Goal: Task Accomplishment & Management: Manage account settings

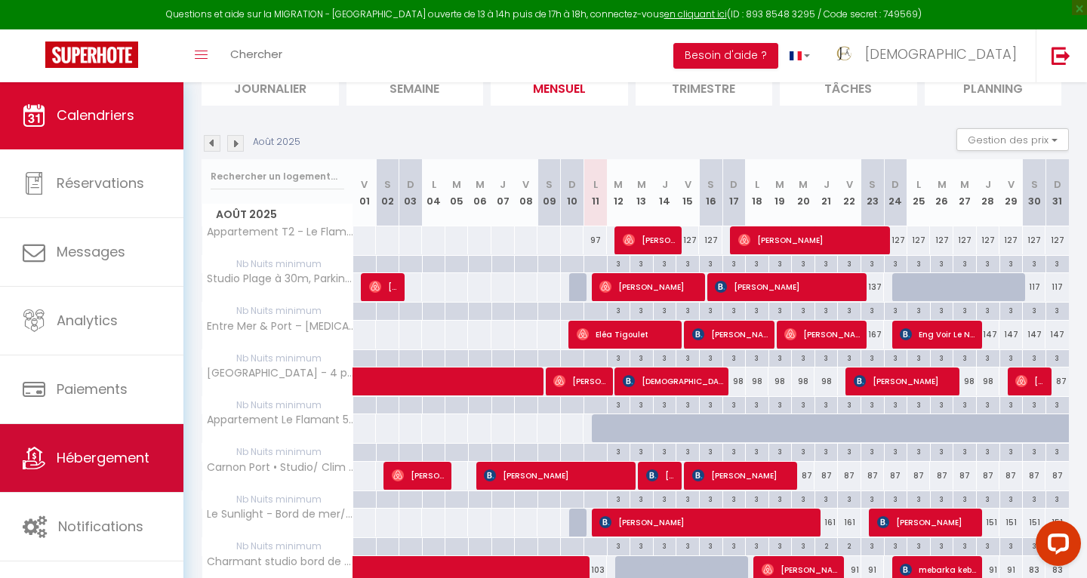
click at [94, 466] on span "Hébergement" at bounding box center [103, 457] width 93 height 19
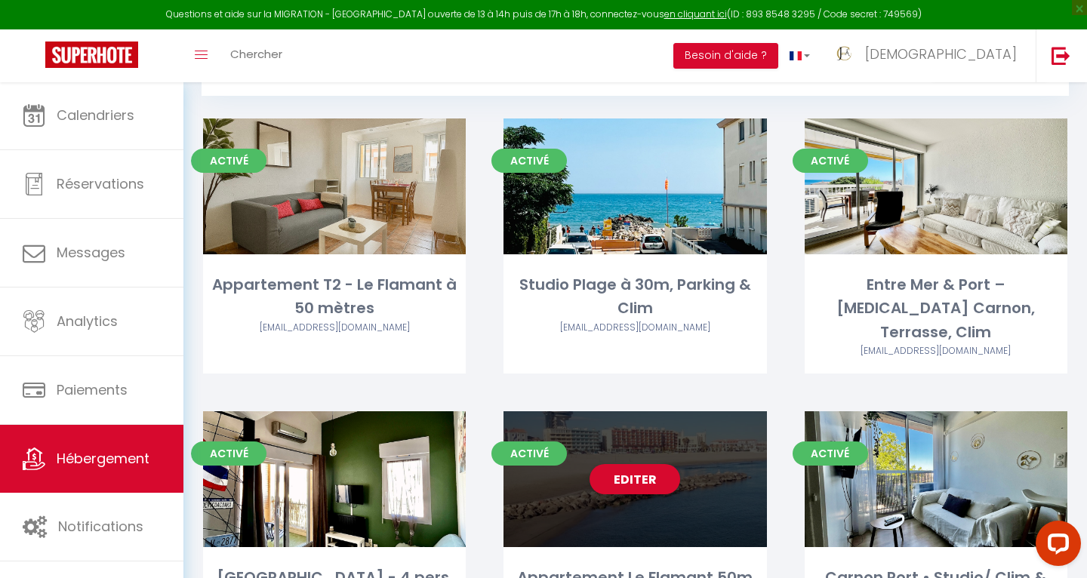
scroll to position [98, 0]
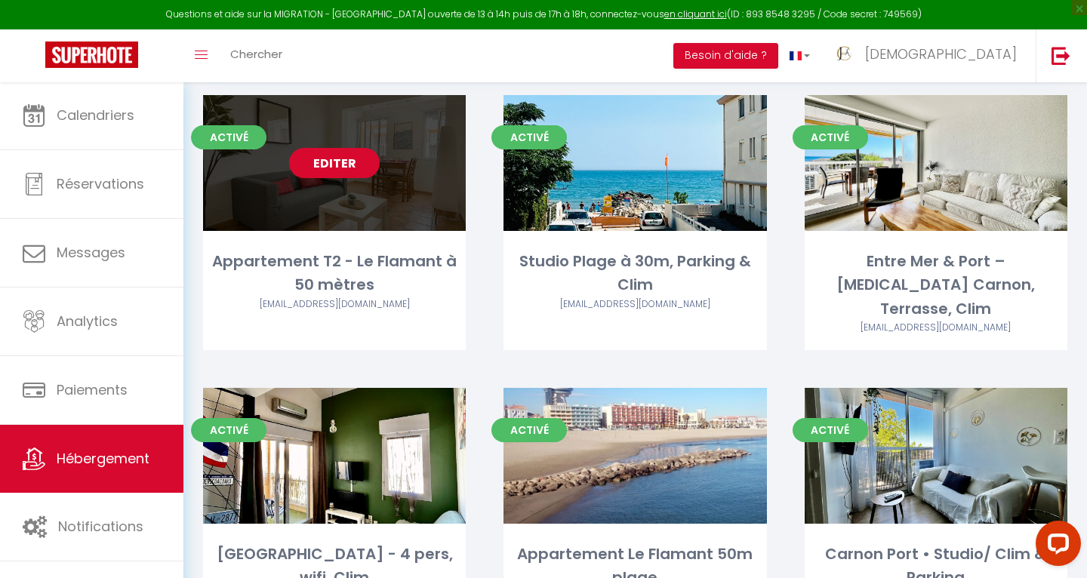
click at [341, 159] on link "Editer" at bounding box center [334, 163] width 91 height 30
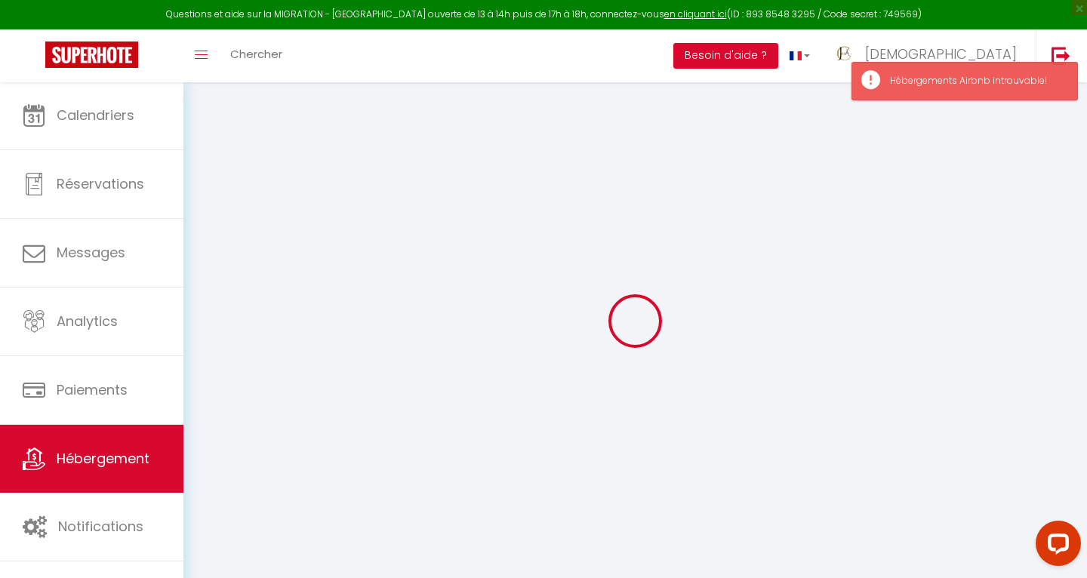
select select
checkbox input "false"
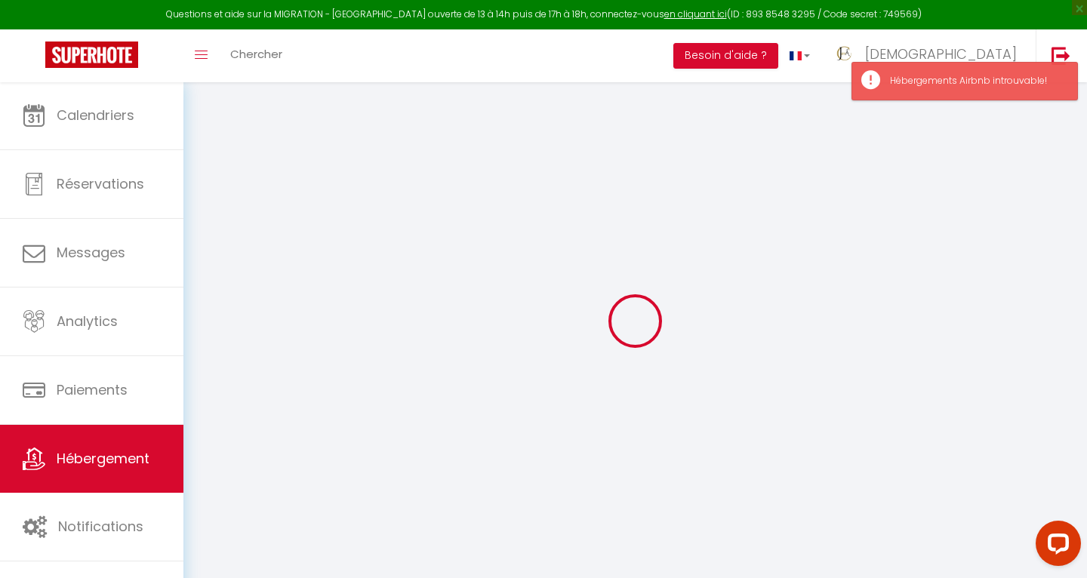
checkbox input "false"
select select
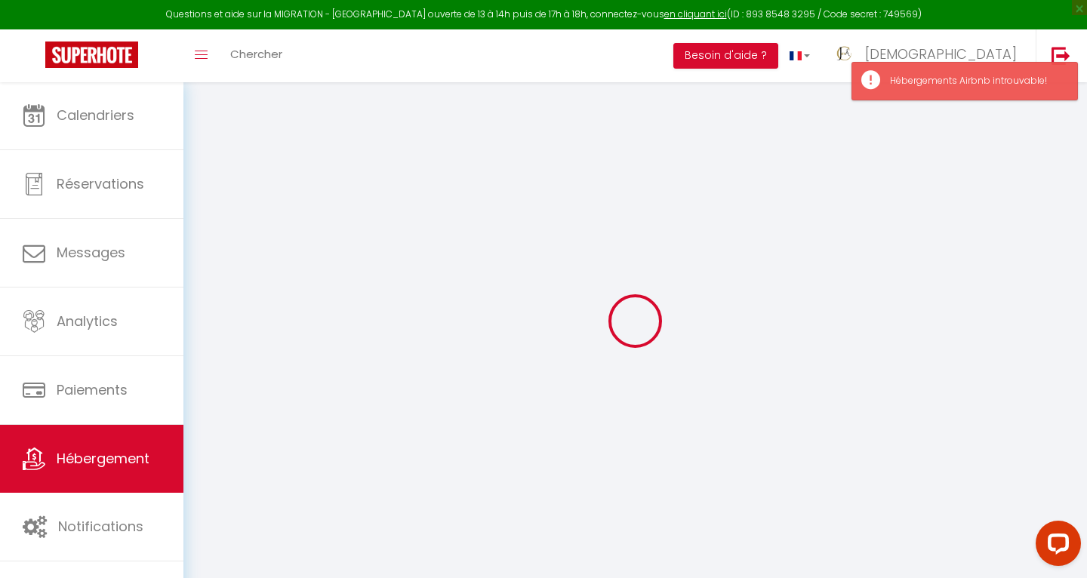
select select
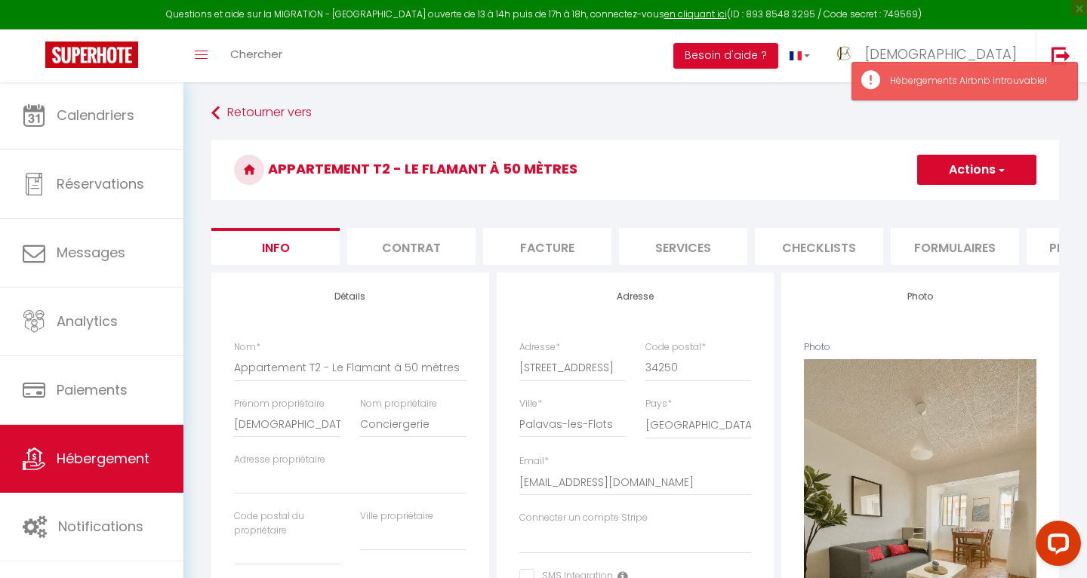
click at [1057, 253] on li "Plateformes" at bounding box center [1090, 246] width 128 height 37
select select
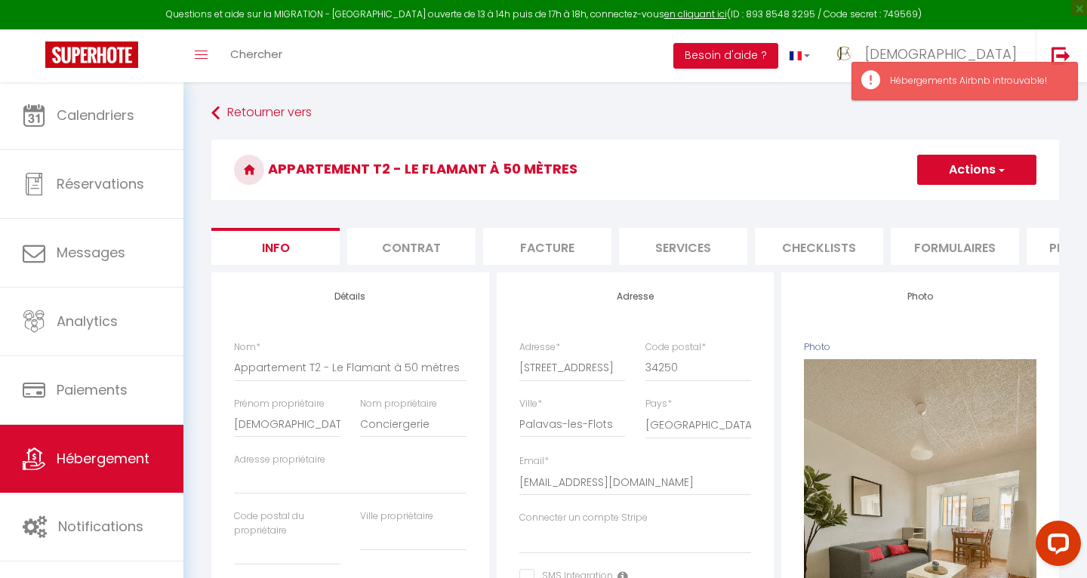
select select
